Goal: Find specific page/section: Find specific page/section

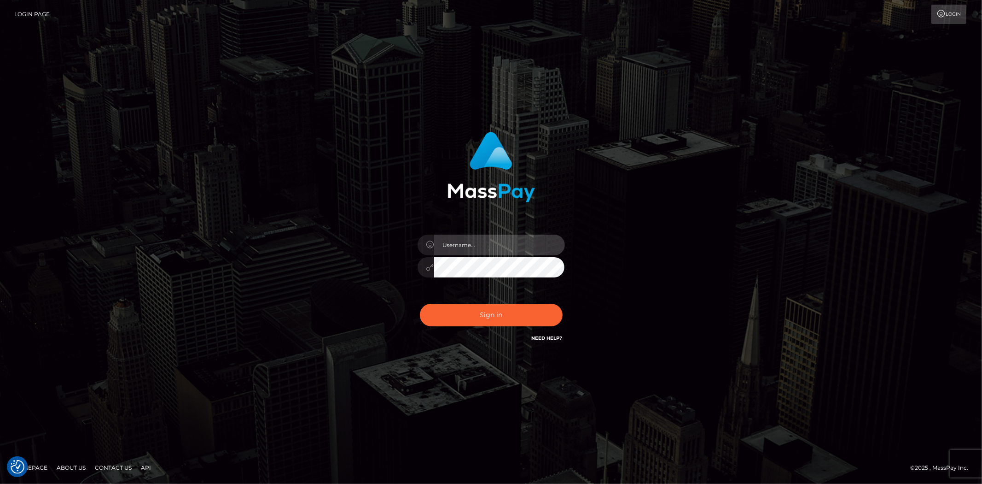
type input "Bern.Spree"
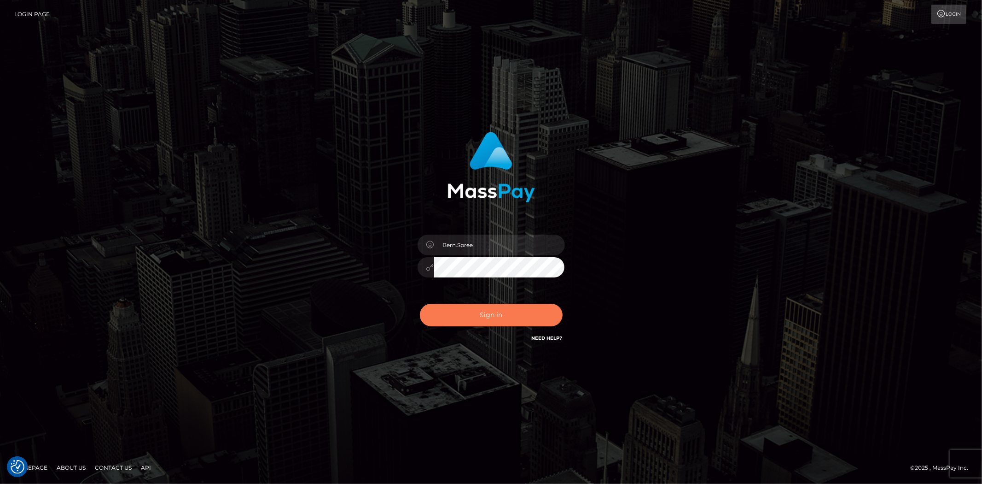
click at [460, 318] on button "Sign in" at bounding box center [491, 314] width 143 height 23
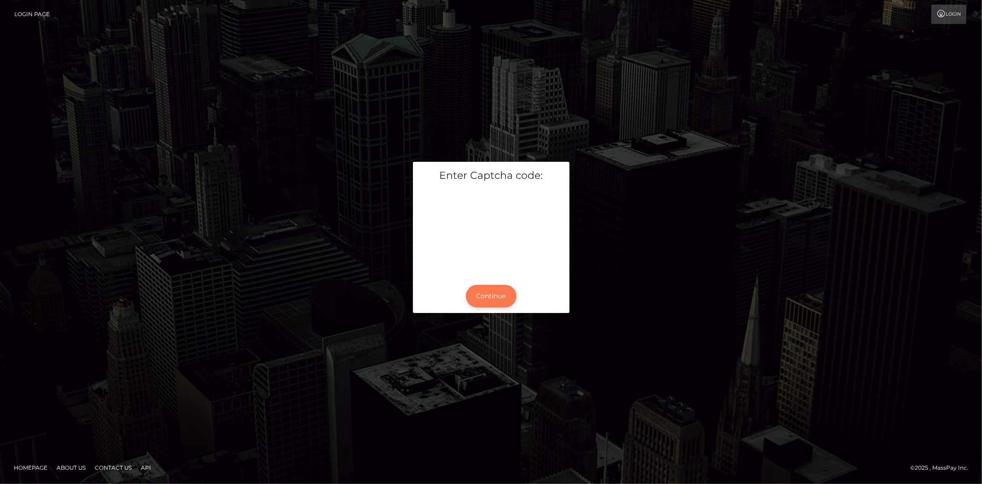
click at [487, 287] on button "Continue" at bounding box center [491, 296] width 51 height 23
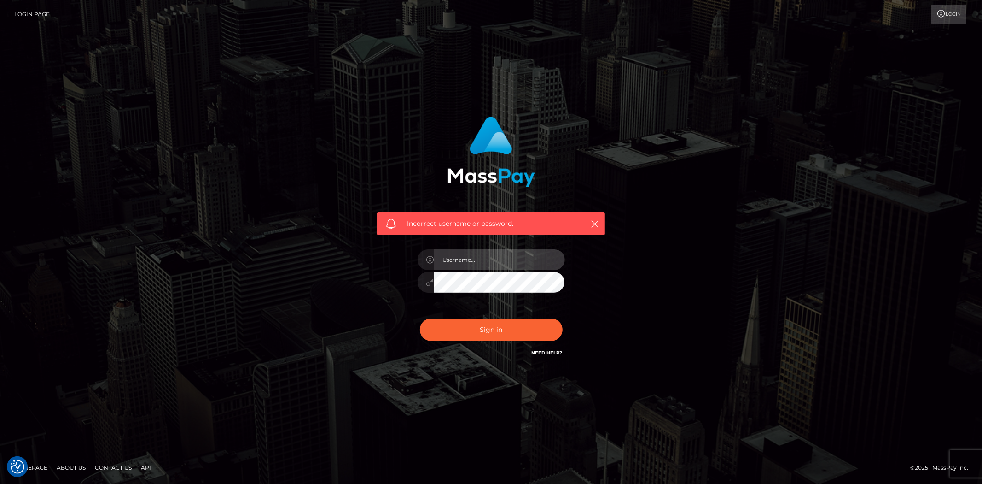
click at [458, 266] on input "text" at bounding box center [499, 259] width 131 height 21
type input "Bern.Spree"
click at [470, 338] on button "Sign in" at bounding box center [491, 329] width 143 height 23
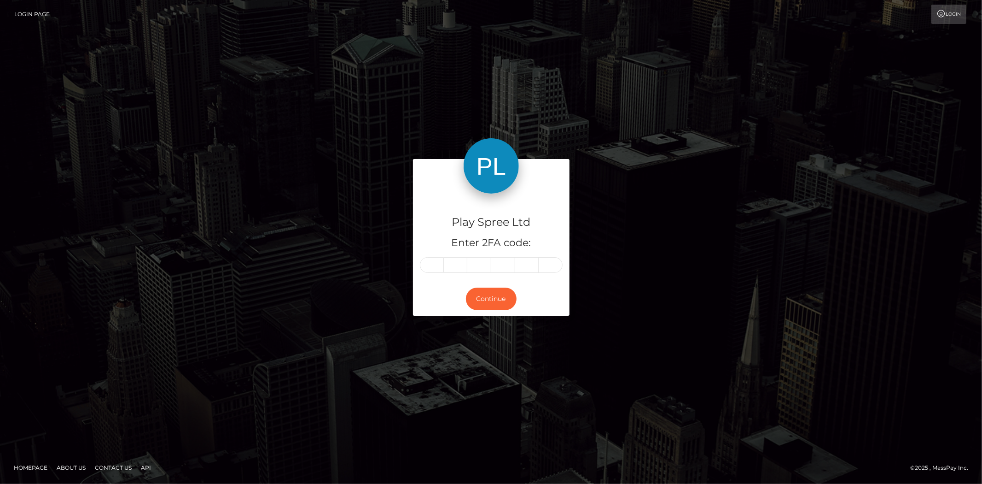
click at [431, 261] on input "text" at bounding box center [432, 265] width 24 height 16
type input "8"
type input "2"
type input "5"
type input "9"
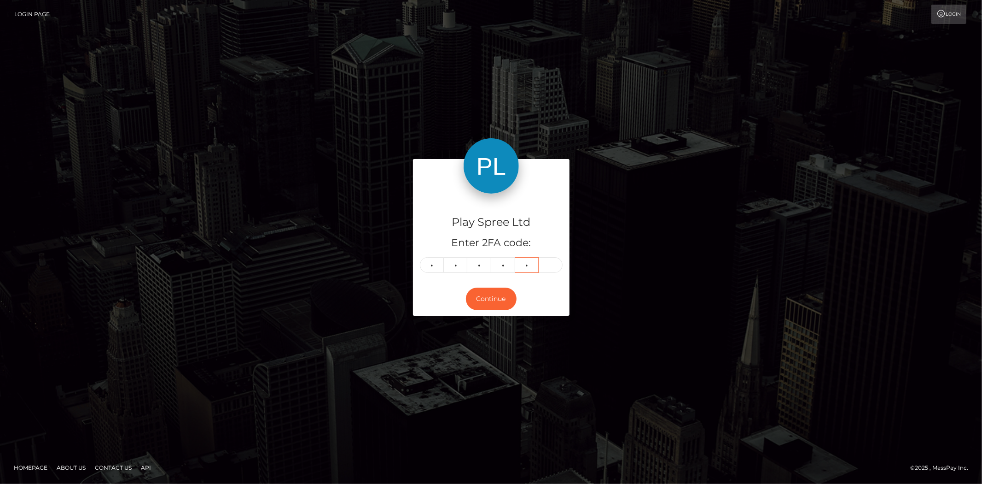
type input "6"
type input "2"
click at [480, 298] on button "Continue" at bounding box center [491, 298] width 51 height 23
click at [507, 301] on button "Continue" at bounding box center [491, 298] width 51 height 23
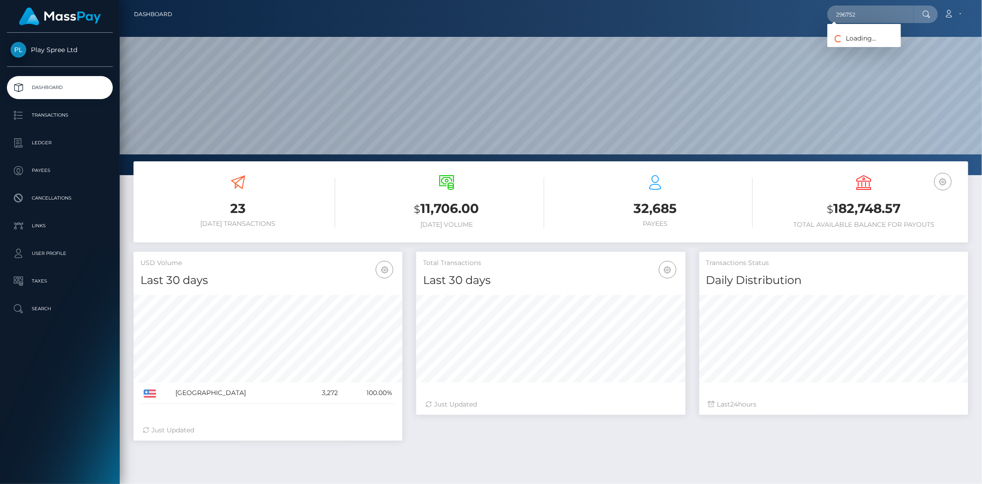
scroll to position [163, 269]
type input "296752"
click at [864, 46] on link "KELLY DECHENNE MARTINEZ" at bounding box center [865, 47] width 74 height 17
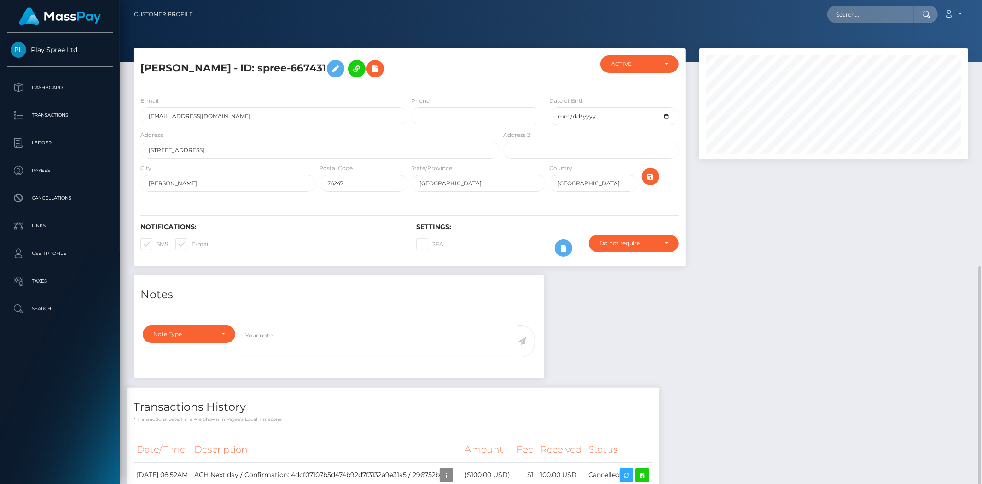
scroll to position [111, 269]
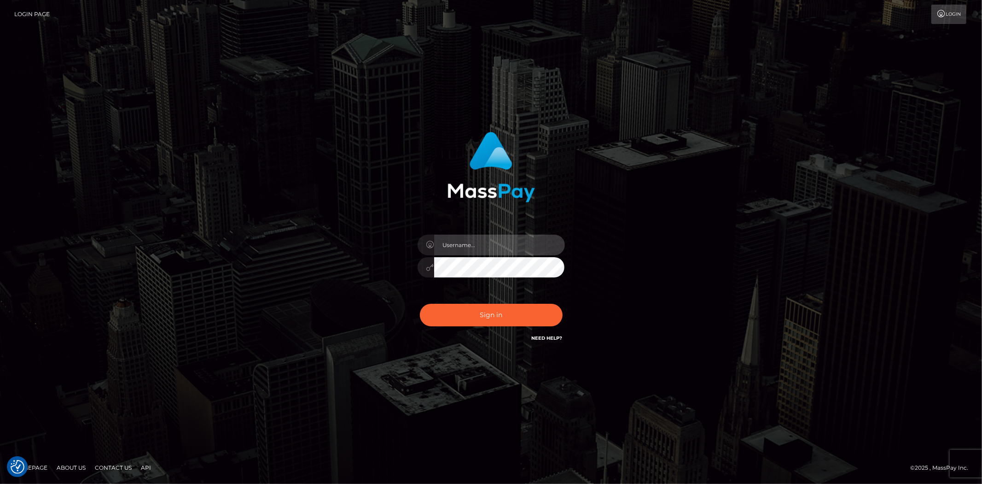
click at [476, 237] on input "text" at bounding box center [499, 244] width 131 height 21
type input "Bern.Spree"
click at [420, 303] on button "Sign in" at bounding box center [491, 314] width 143 height 23
click at [479, 255] on div at bounding box center [491, 262] width 161 height 70
drag, startPoint x: 478, startPoint y: 247, endPoint x: 481, endPoint y: 252, distance: 5.8
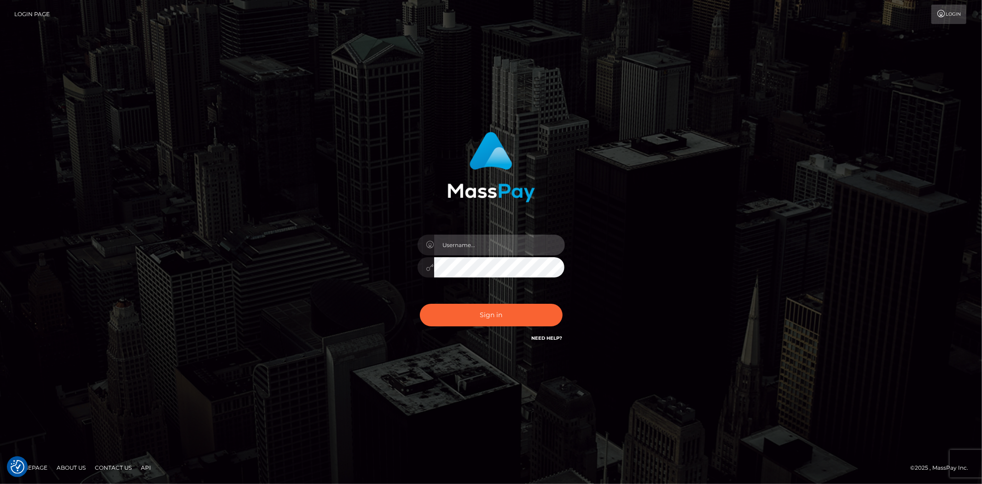
click at [478, 247] on input "text" at bounding box center [499, 244] width 131 height 21
type input "Bern.Spree"
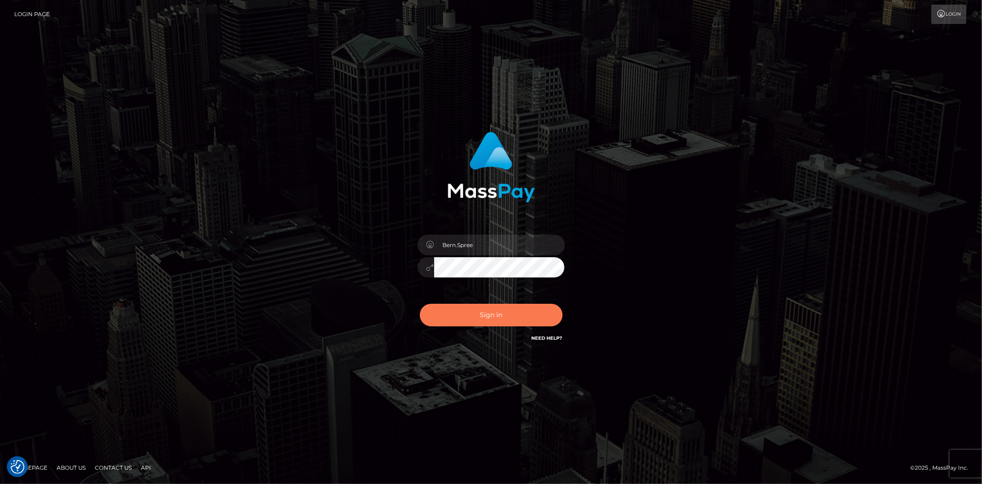
click at [479, 304] on button "Sign in" at bounding box center [491, 314] width 143 height 23
